Goal: Find specific page/section: Find specific page/section

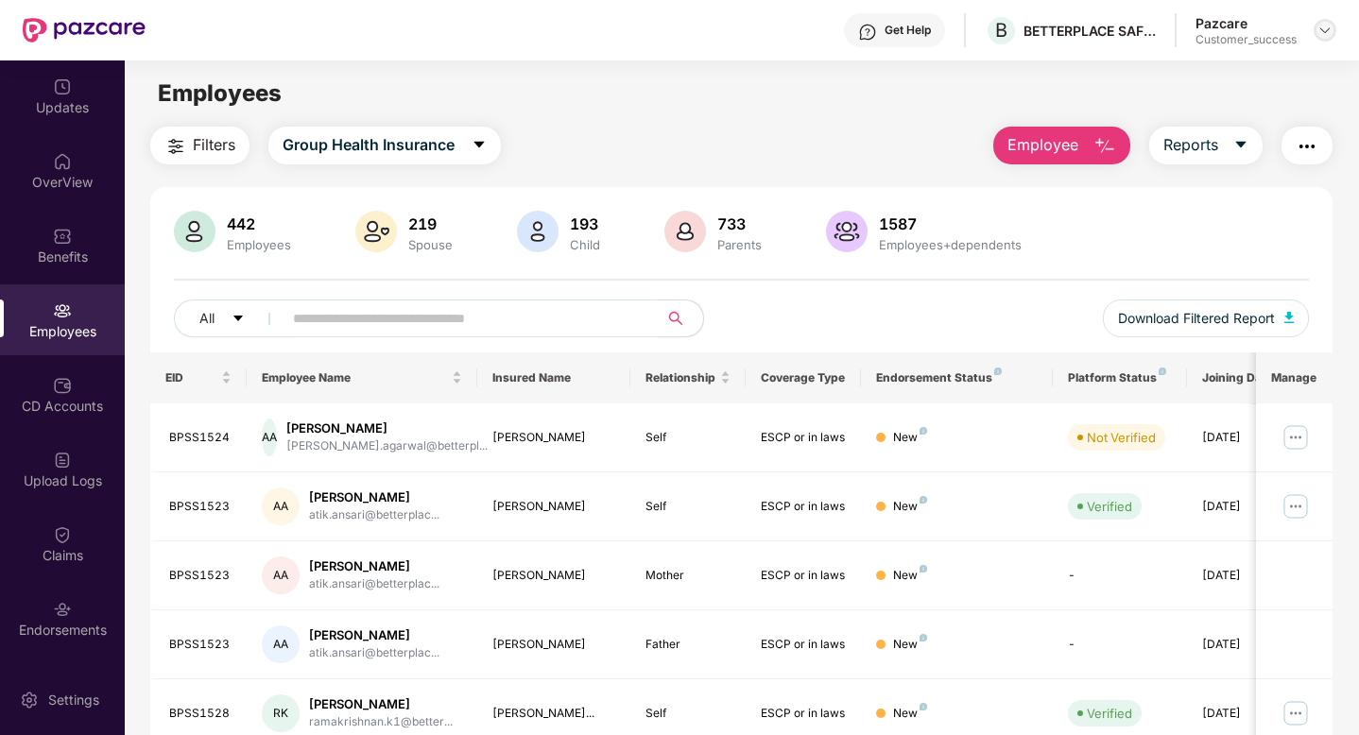
scroll to position [54, 0]
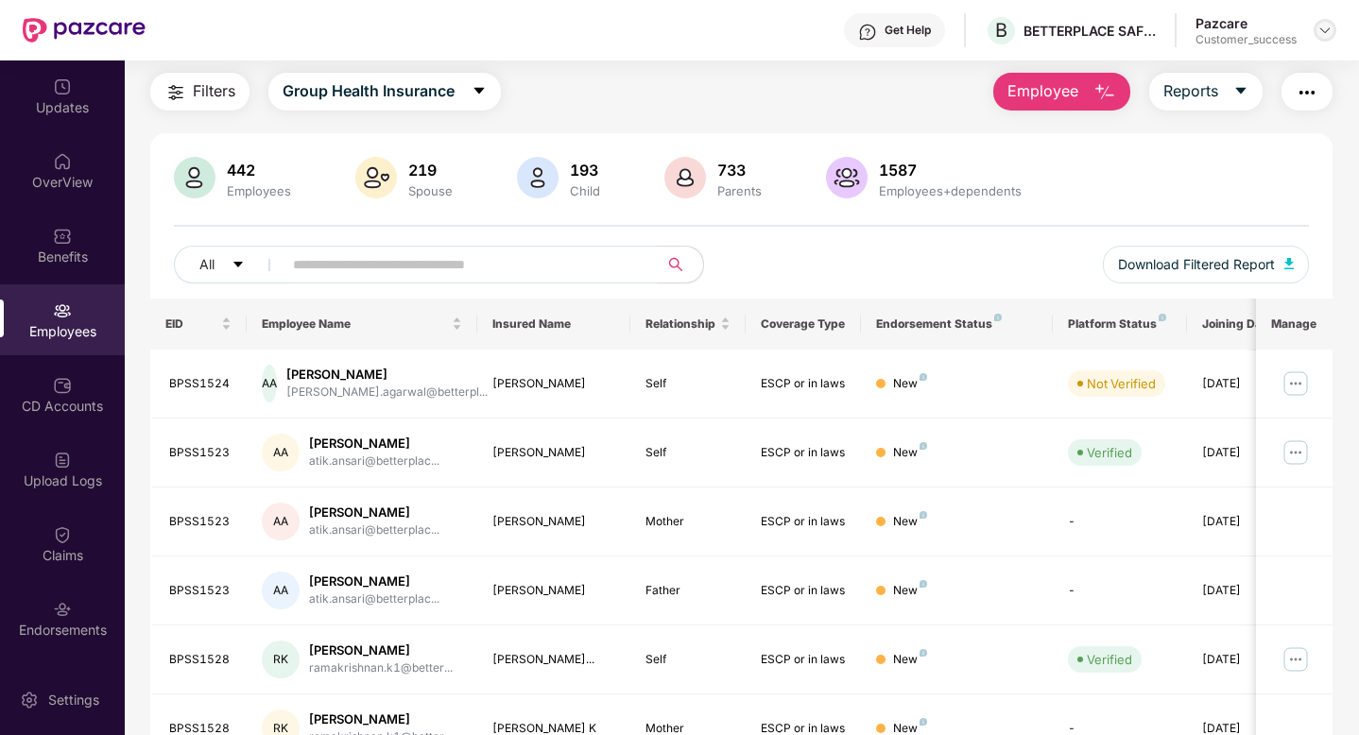
click at [1316, 36] on div at bounding box center [1325, 30] width 23 height 23
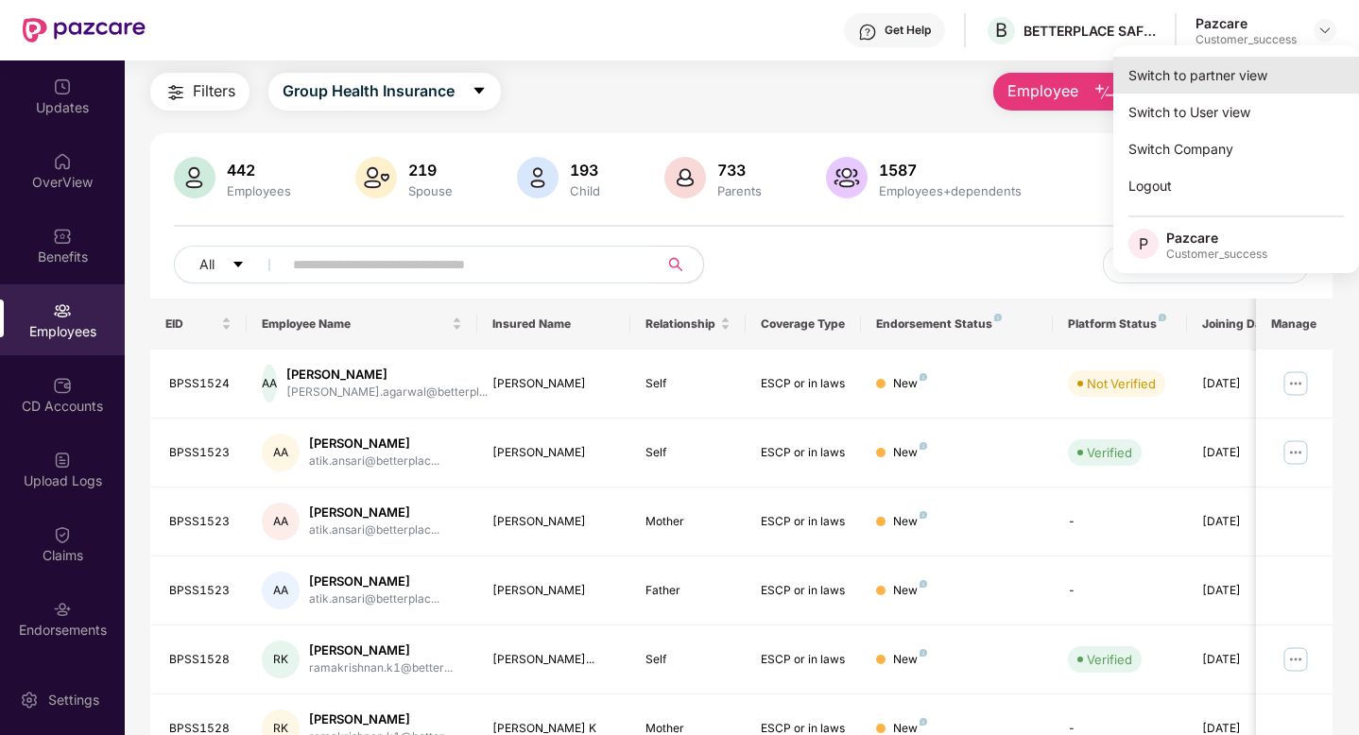
click at [1274, 75] on div "Switch to partner view" at bounding box center [1237, 75] width 246 height 37
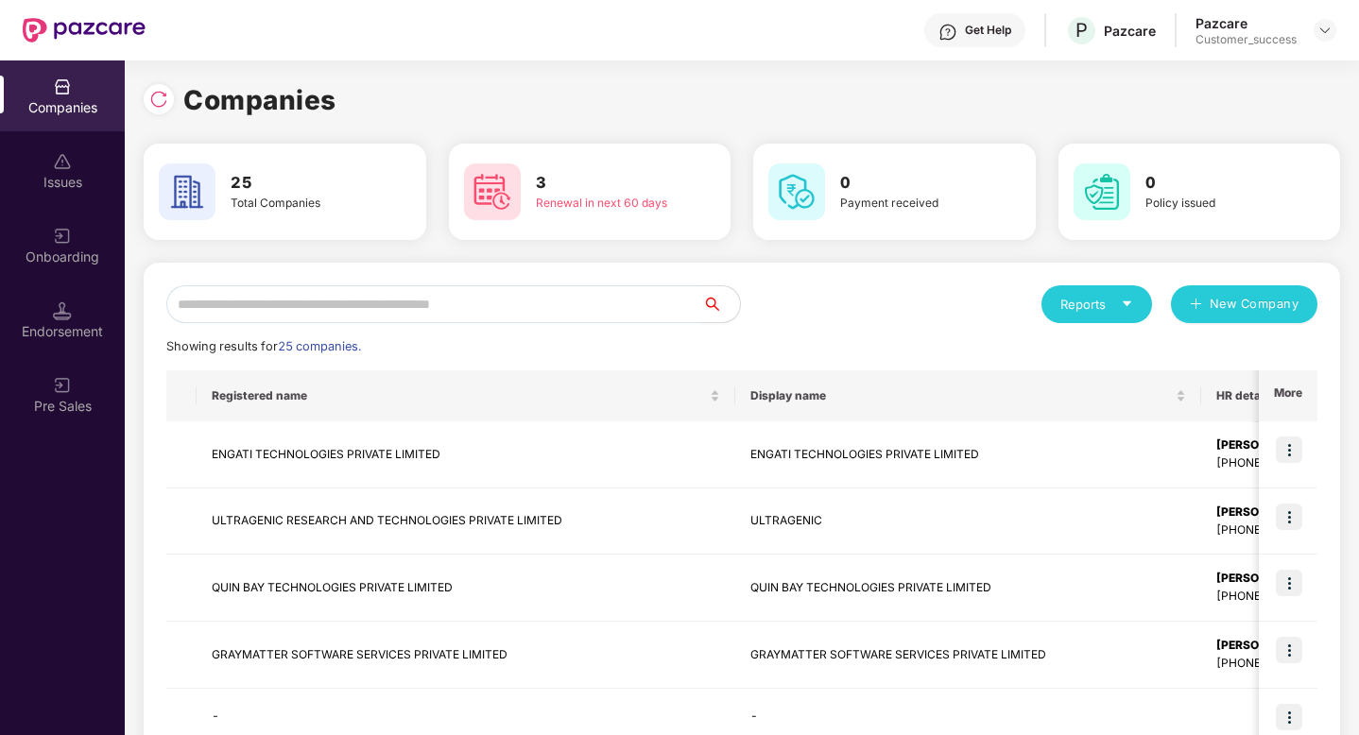
click at [542, 307] on input "text" at bounding box center [434, 304] width 536 height 38
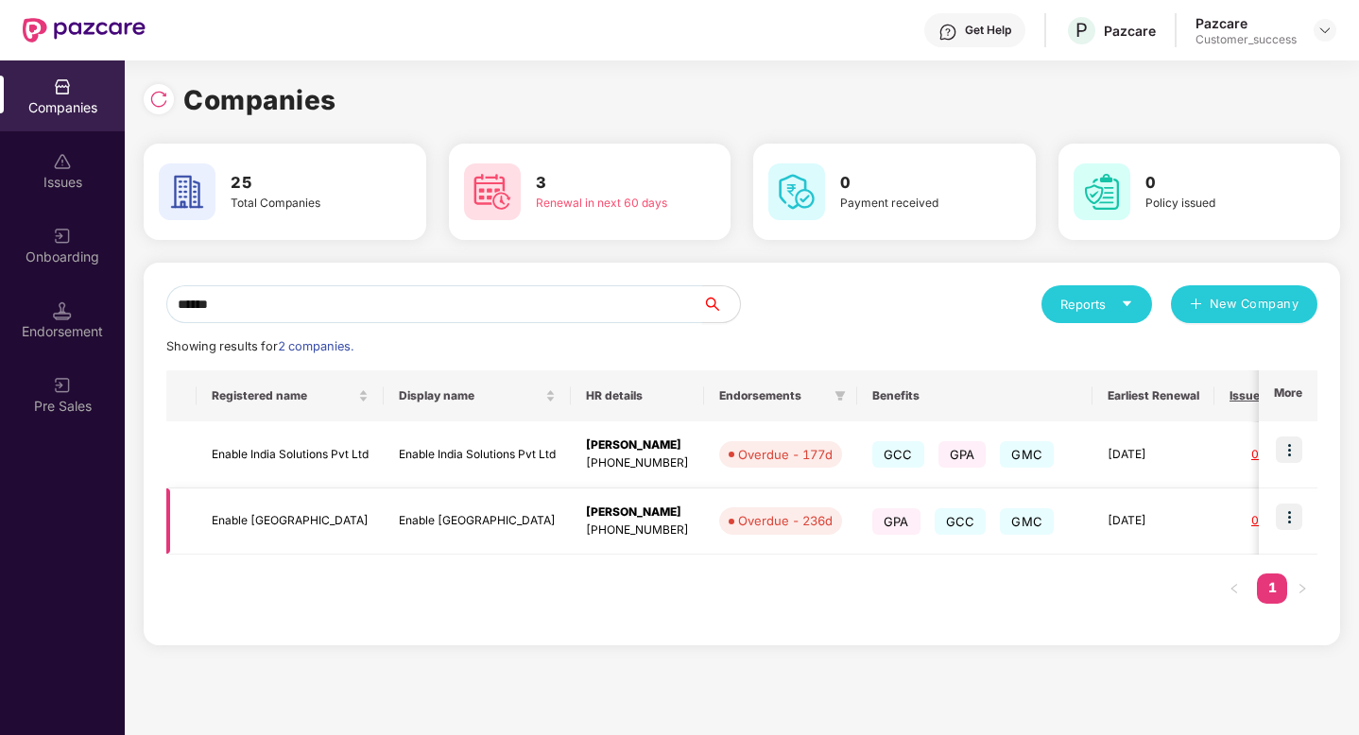
type input "******"
click at [1297, 517] on img at bounding box center [1289, 517] width 26 height 26
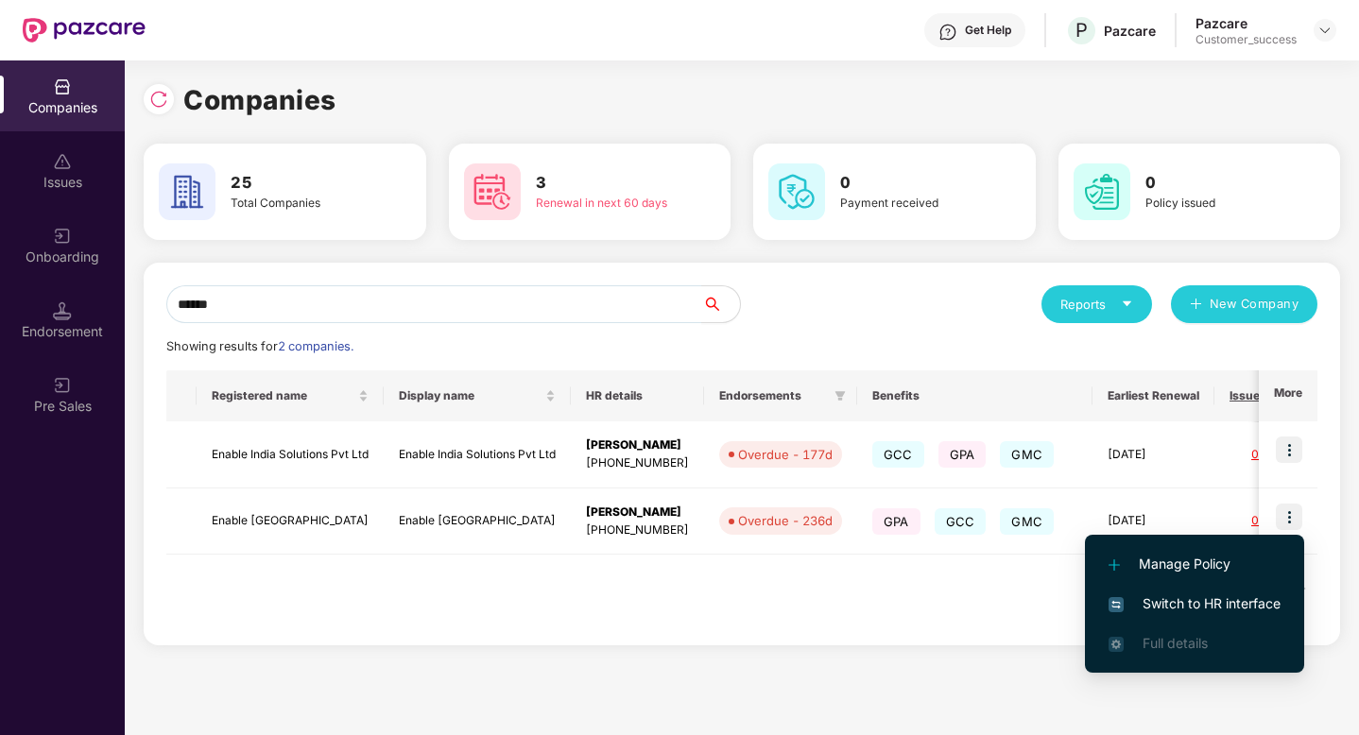
click at [1188, 600] on span "Switch to HR interface" at bounding box center [1195, 604] width 172 height 21
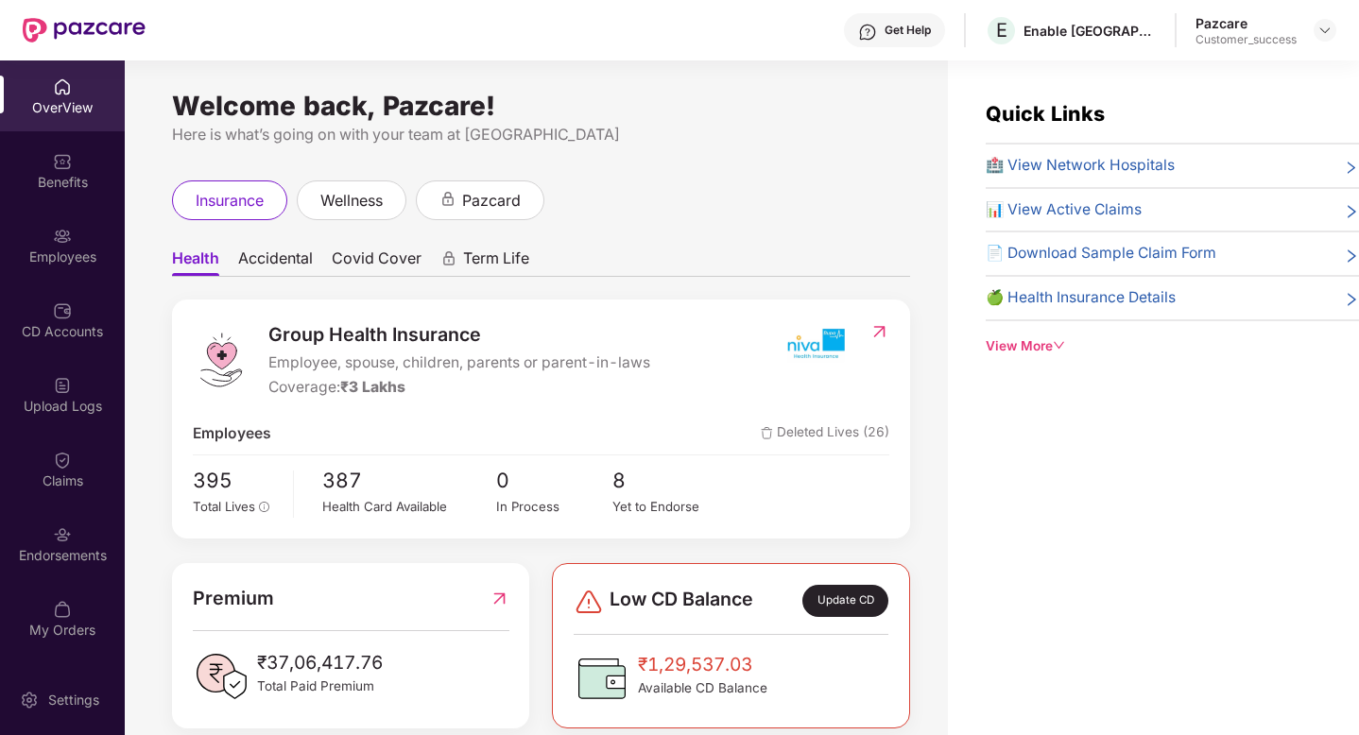
click at [47, 239] on div "Employees" at bounding box center [62, 245] width 125 height 71
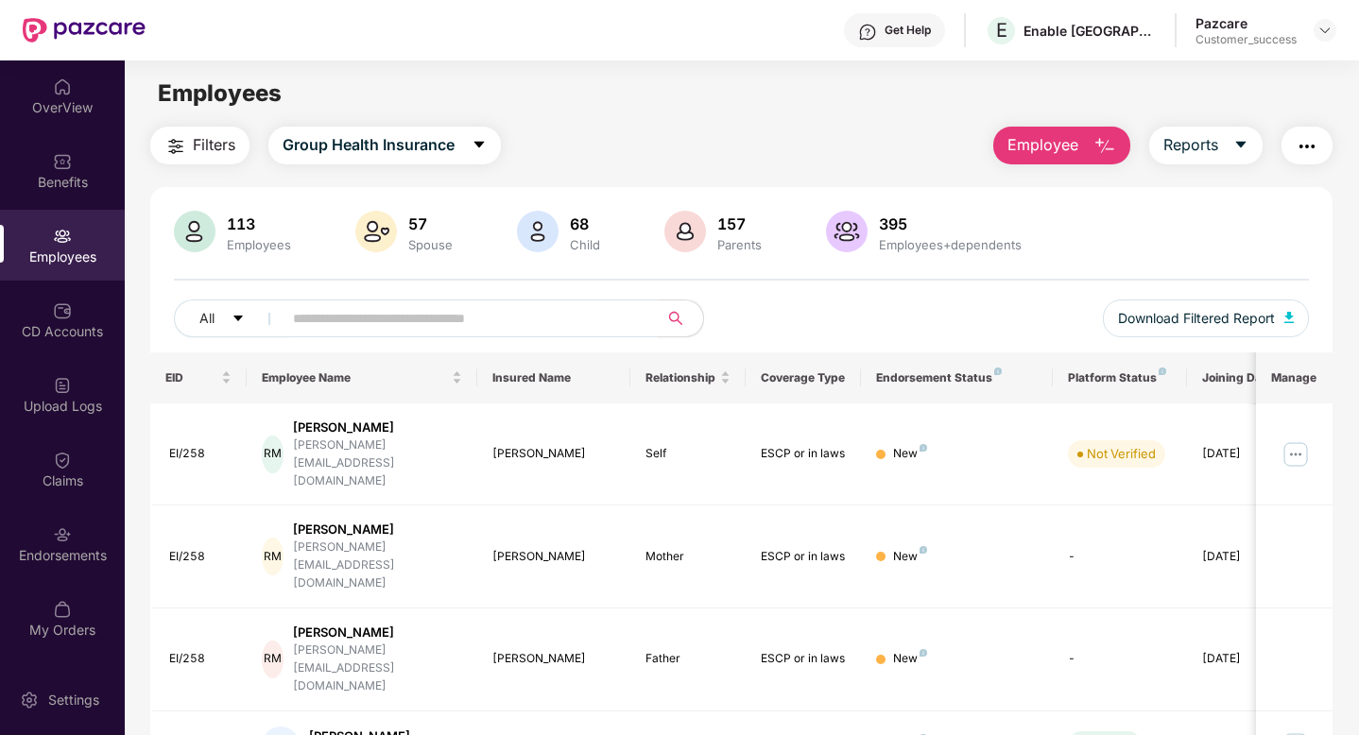
click at [439, 329] on input "text" at bounding box center [462, 318] width 339 height 28
paste input "******"
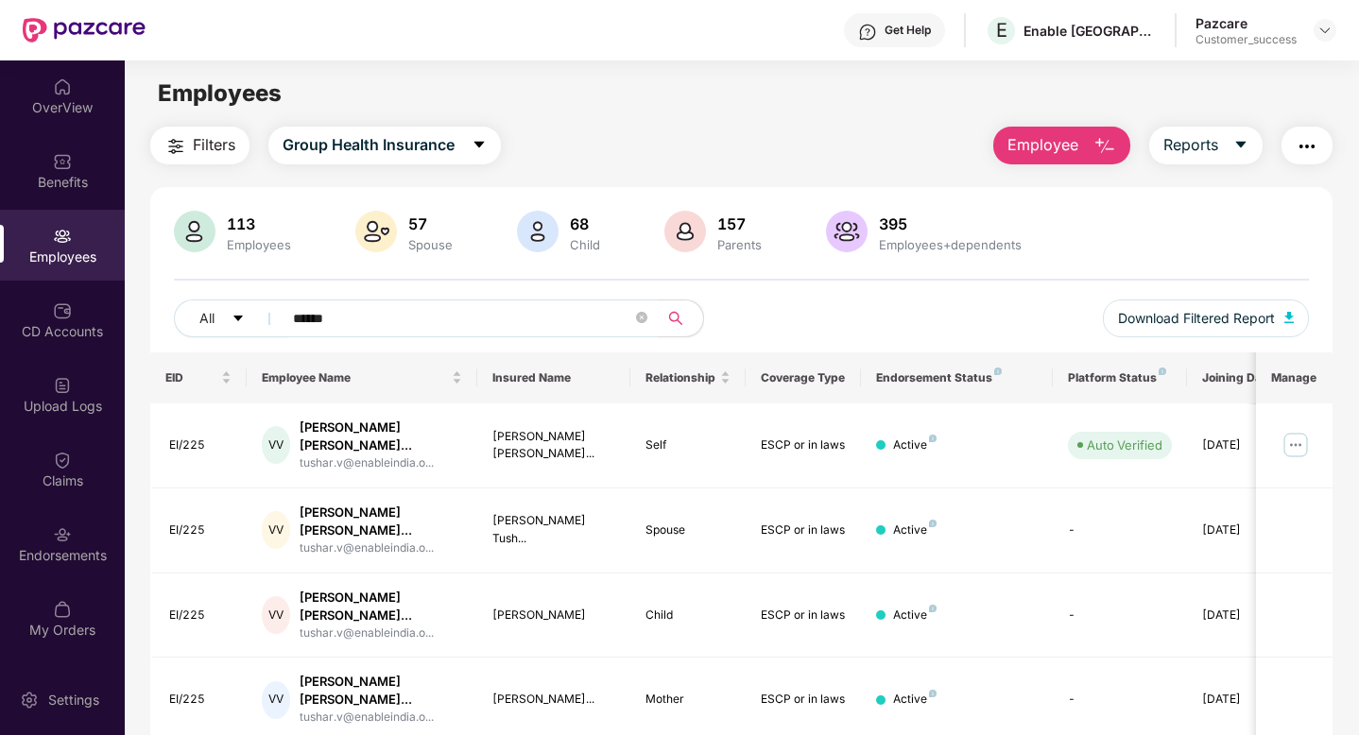
scroll to position [81, 0]
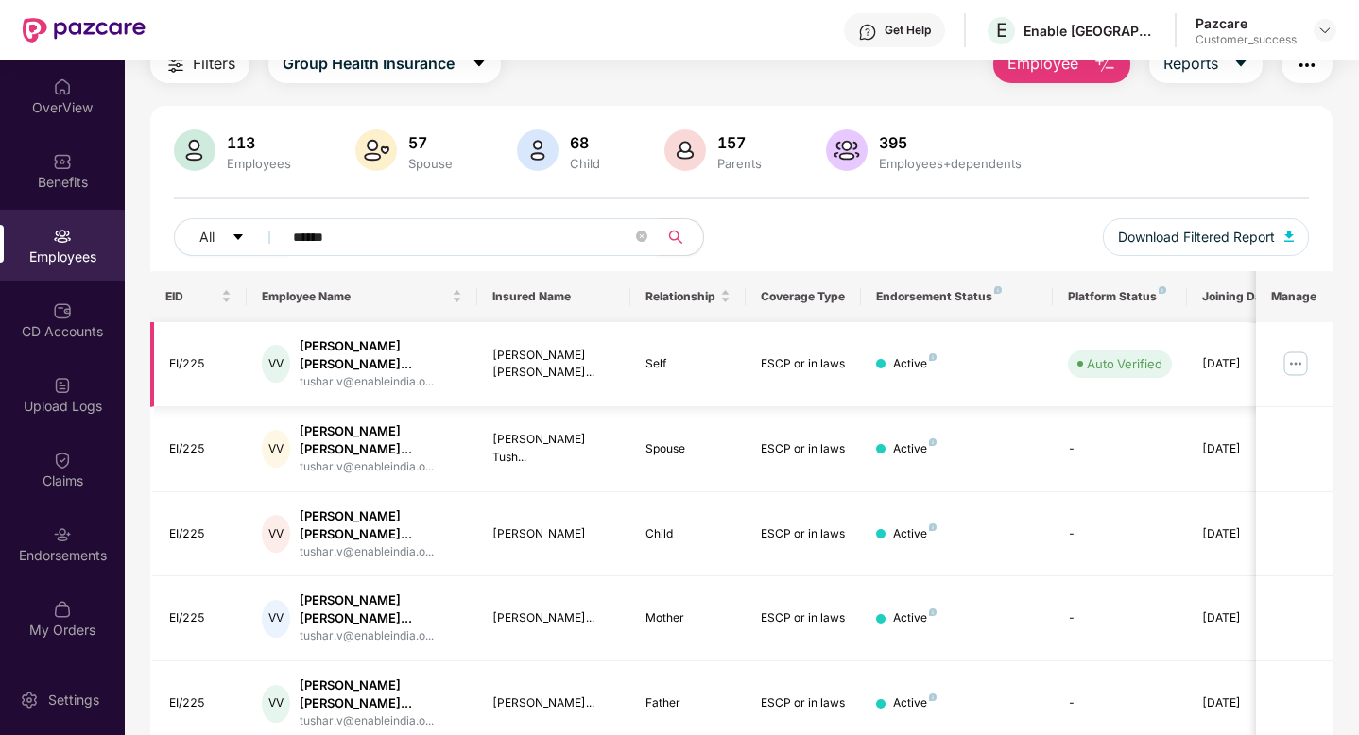
type input "******"
click at [1298, 354] on img at bounding box center [1296, 364] width 30 height 30
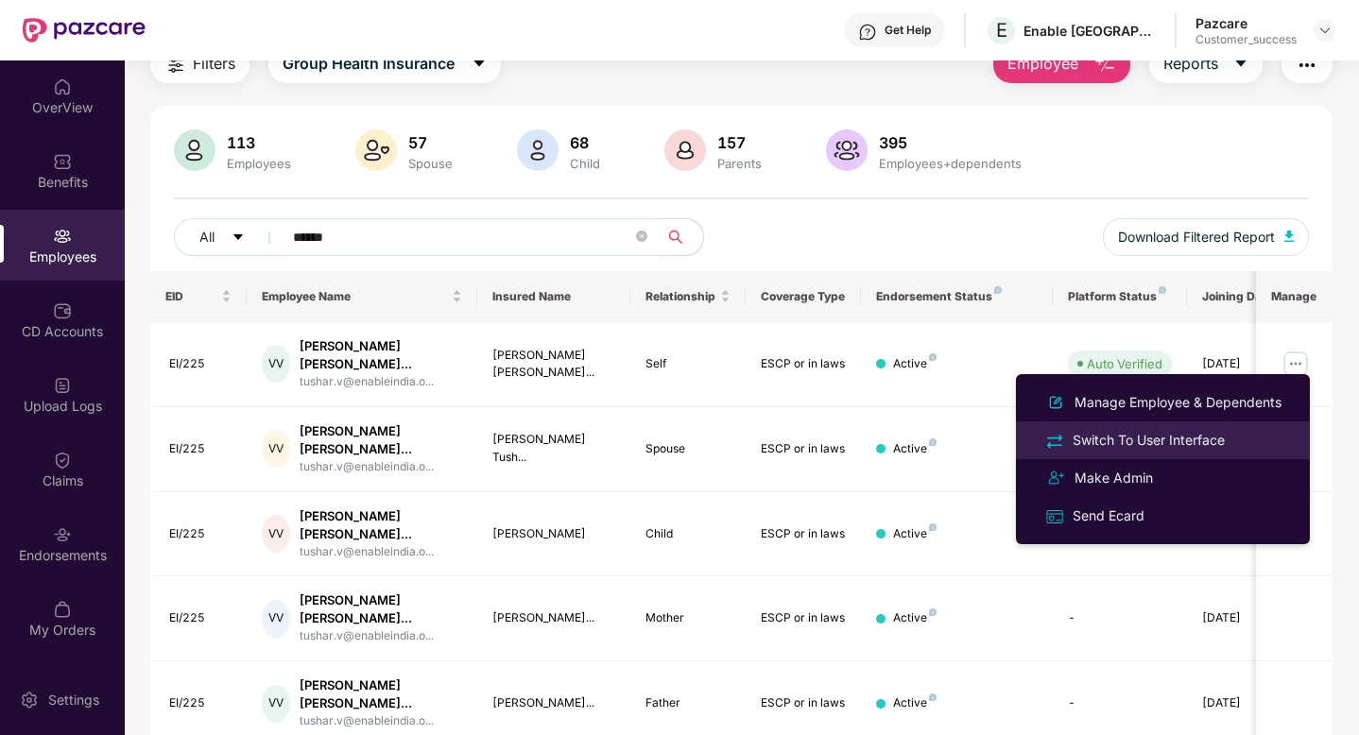
click at [1160, 448] on div "Switch To User Interface" at bounding box center [1149, 440] width 160 height 21
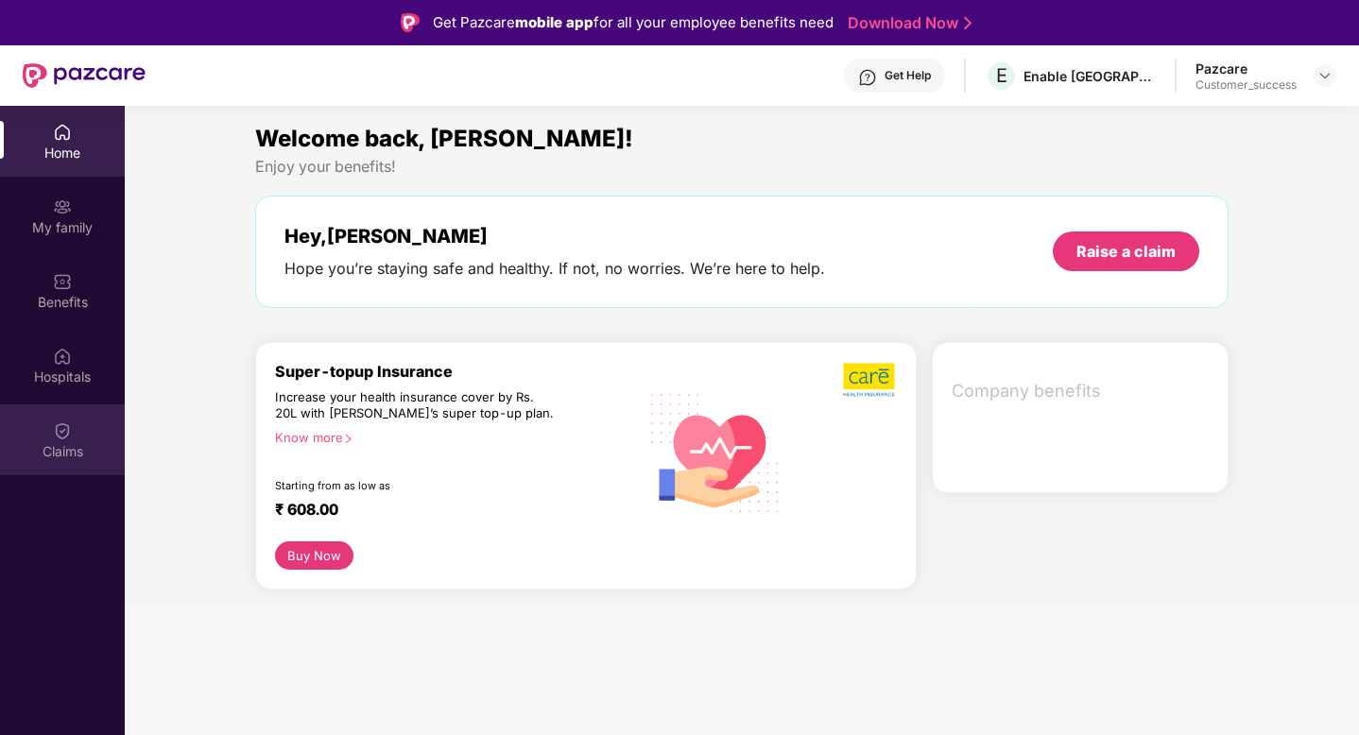
click at [62, 440] on div "Claims" at bounding box center [62, 440] width 125 height 71
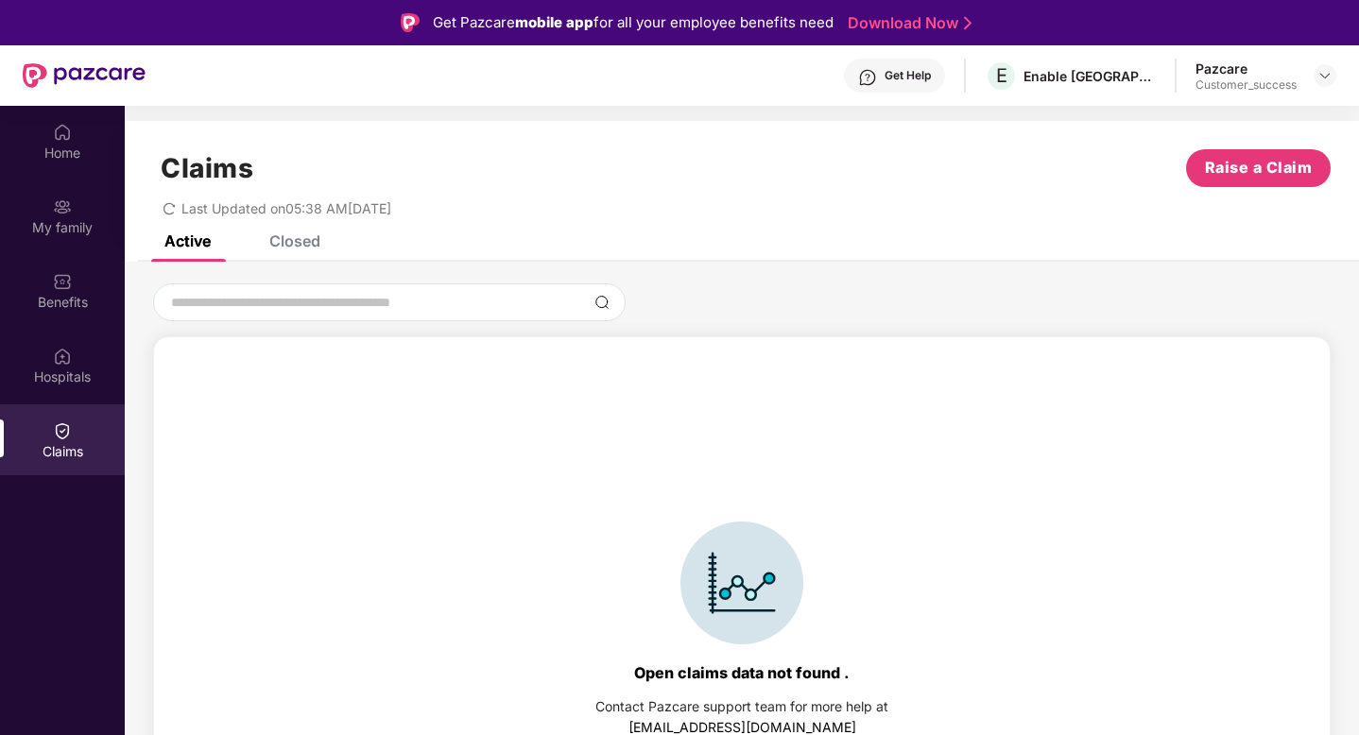
click at [313, 237] on div "Closed" at bounding box center [294, 241] width 51 height 19
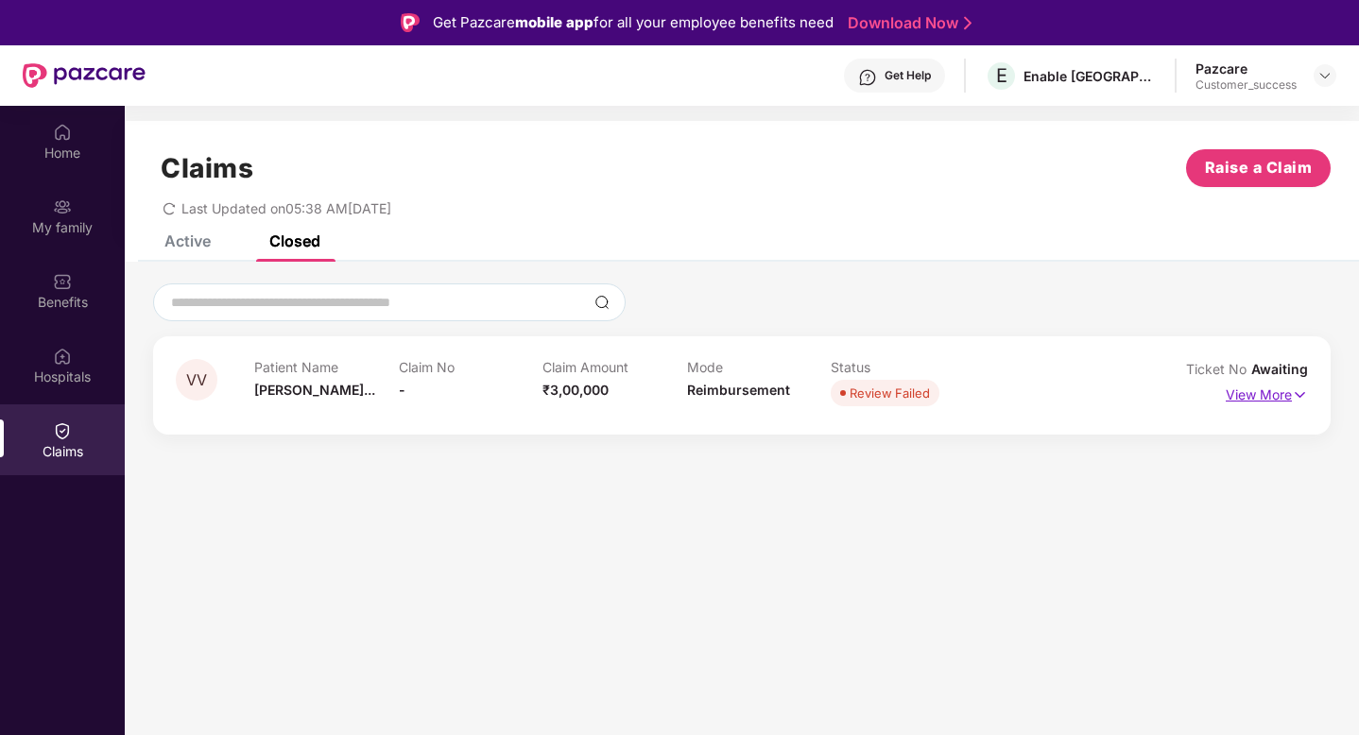
click at [1296, 391] on img at bounding box center [1300, 395] width 16 height 21
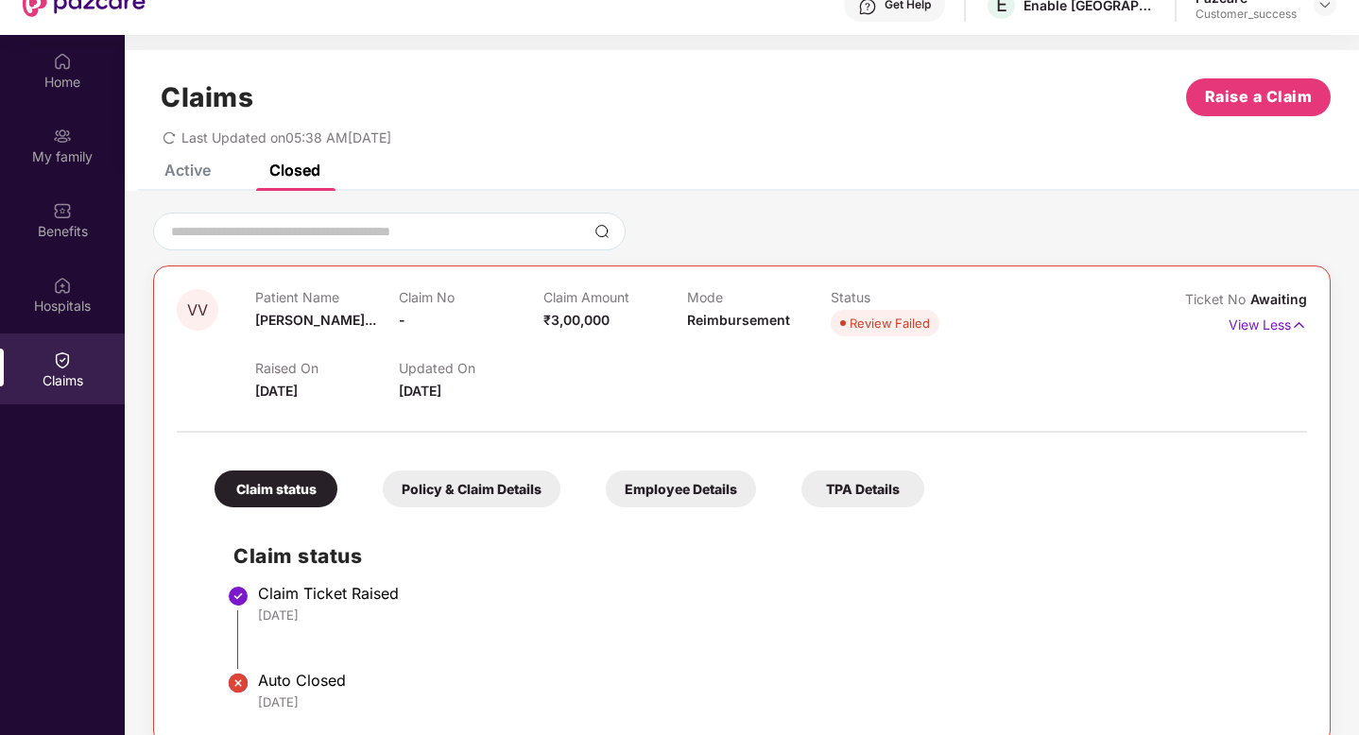
scroll to position [0, 0]
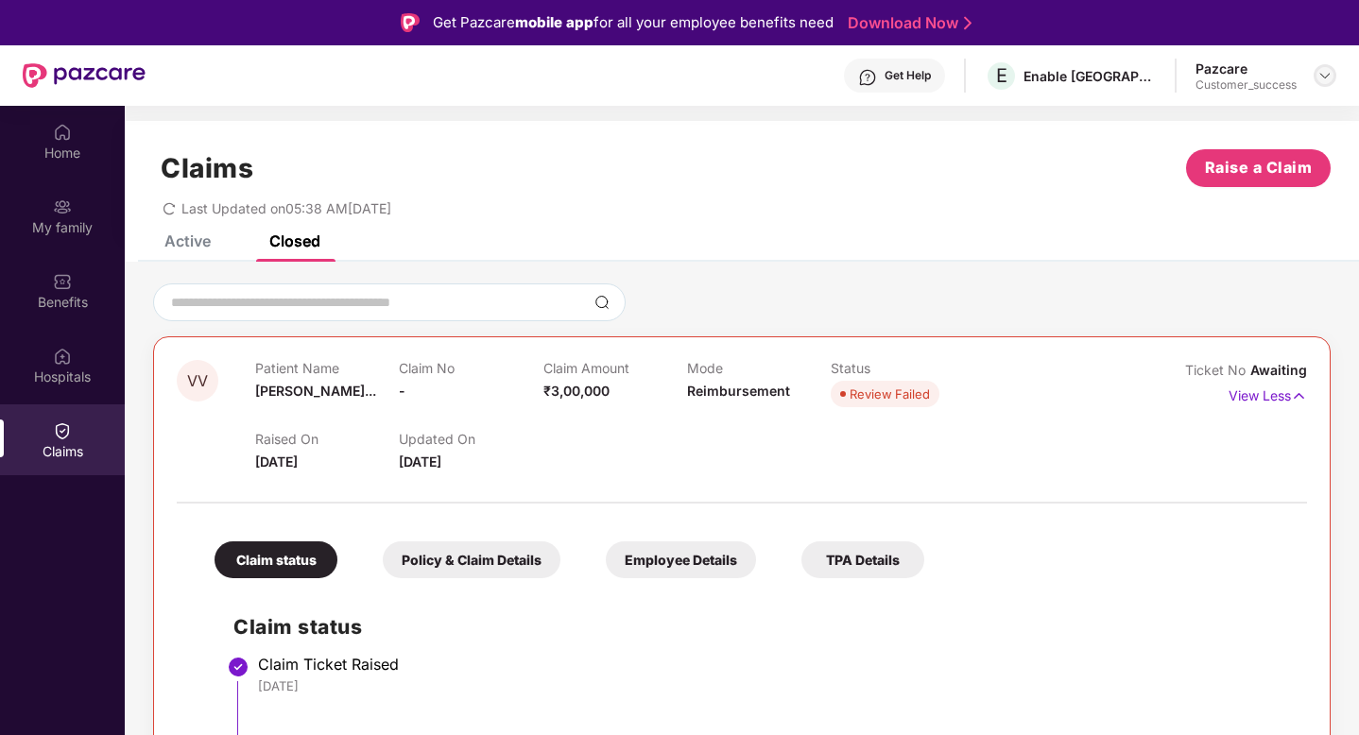
click at [1320, 80] on img at bounding box center [1325, 75] width 15 height 15
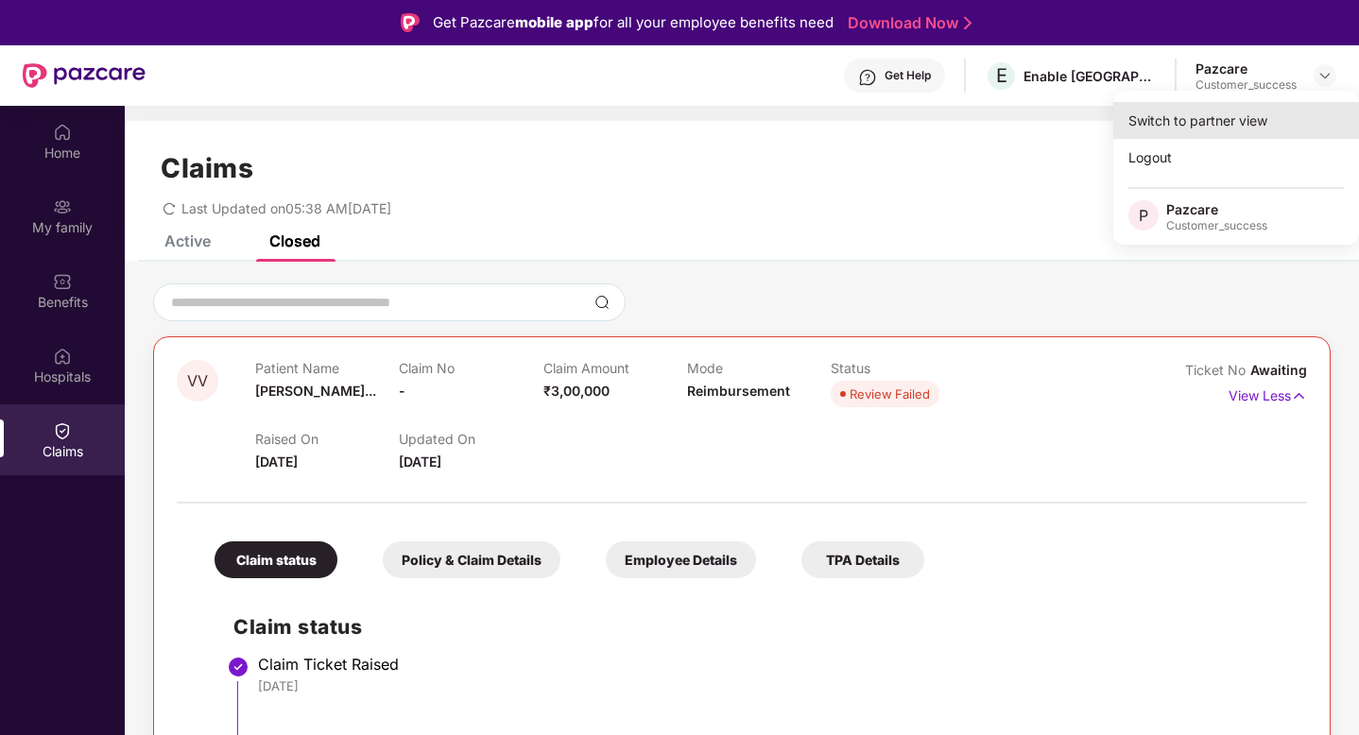
click at [1239, 117] on div "Switch to partner view" at bounding box center [1237, 120] width 246 height 37
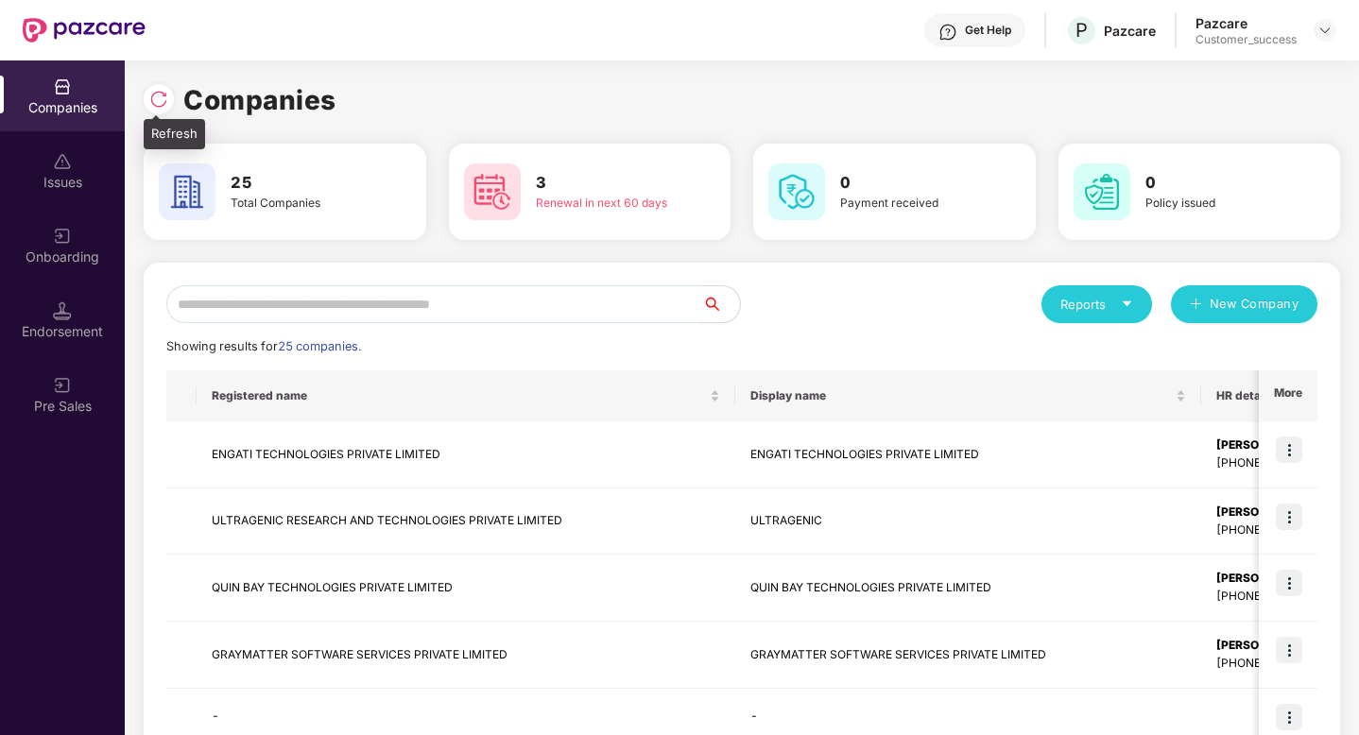
click at [164, 96] on img at bounding box center [158, 99] width 19 height 19
